Goal: Use online tool/utility: Utilize a website feature to perform a specific function

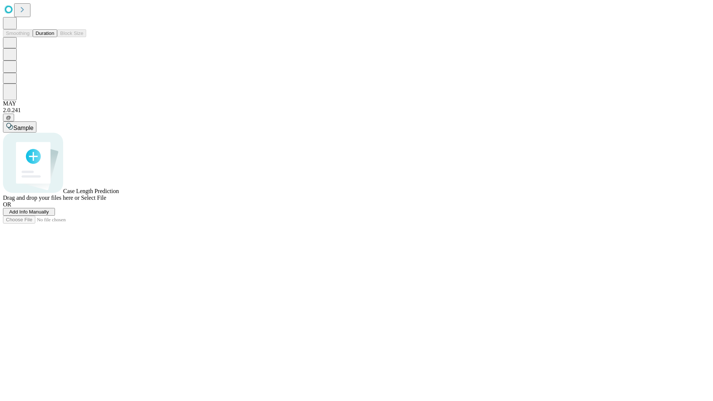
click at [54, 37] on button "Duration" at bounding box center [45, 33] width 25 height 8
click at [33, 125] on span "Sample" at bounding box center [23, 128] width 20 height 6
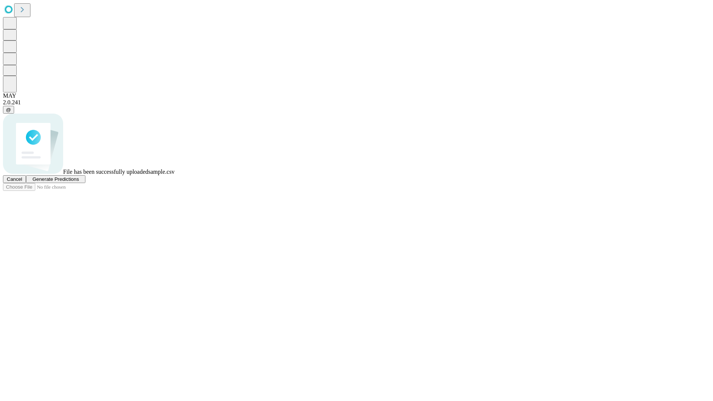
click at [79, 182] on span "Generate Predictions" at bounding box center [55, 179] width 46 height 6
